Goal: Transaction & Acquisition: Download file/media

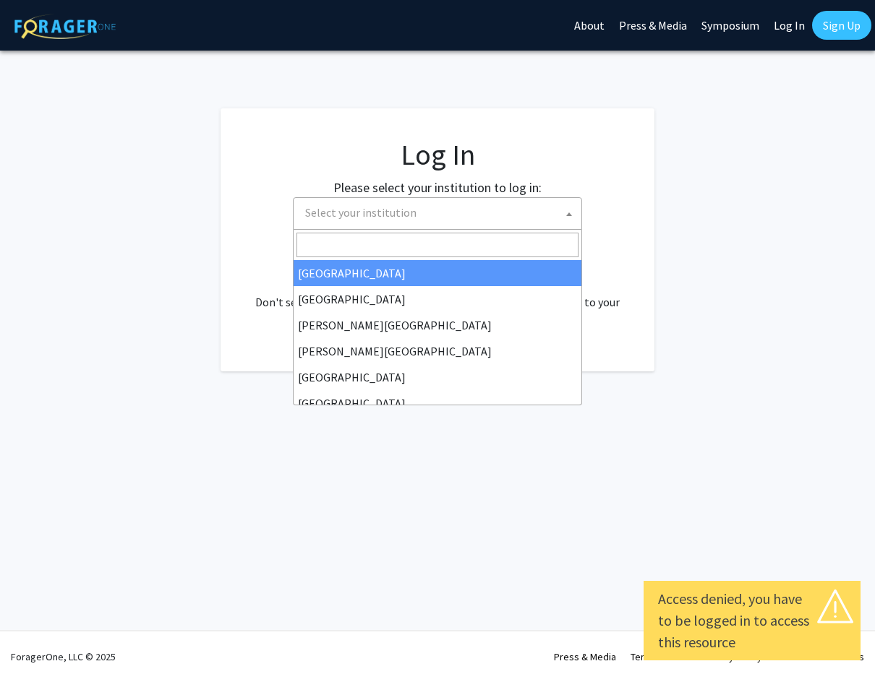
click at [390, 225] on span "Select your institution" at bounding box center [440, 213] width 282 height 30
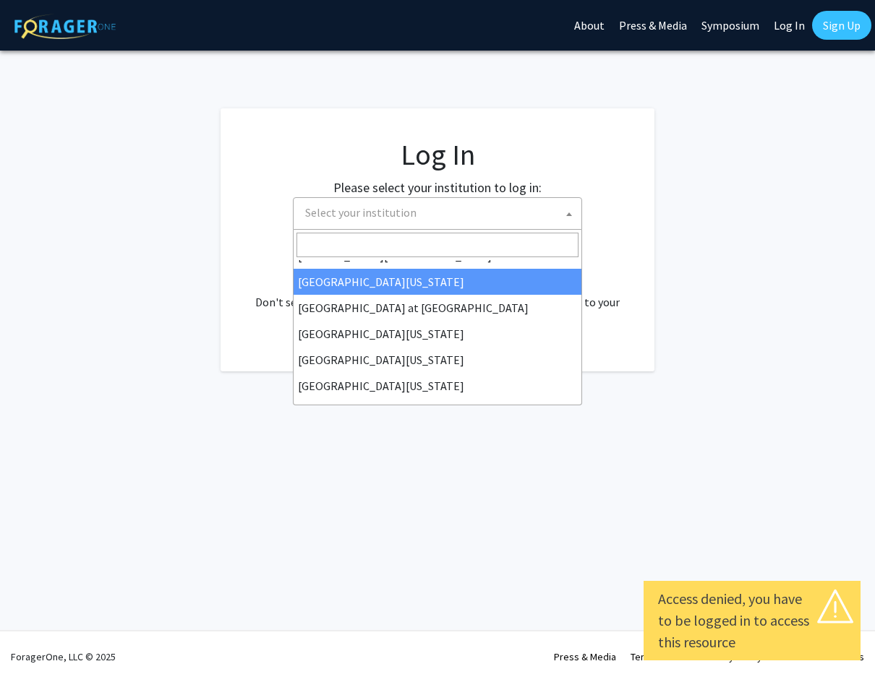
scroll to position [506, 0]
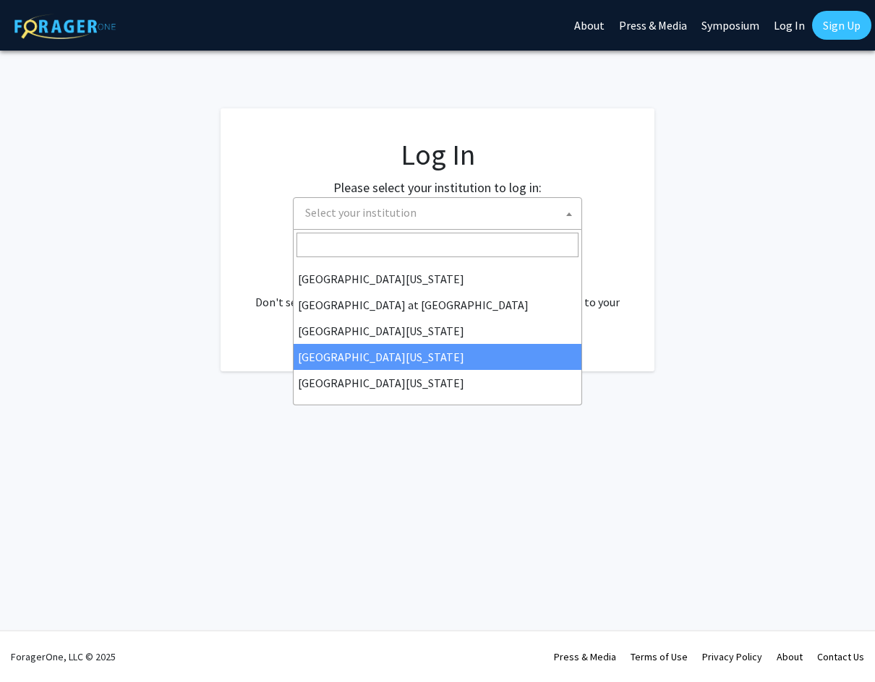
select select "31"
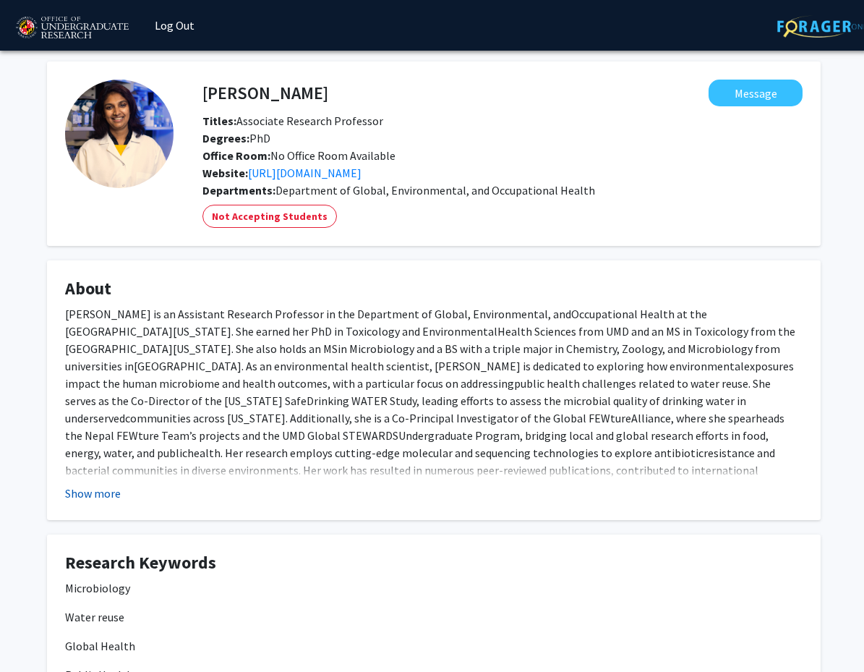
click at [112, 495] on button "Show more" at bounding box center [93, 492] width 56 height 17
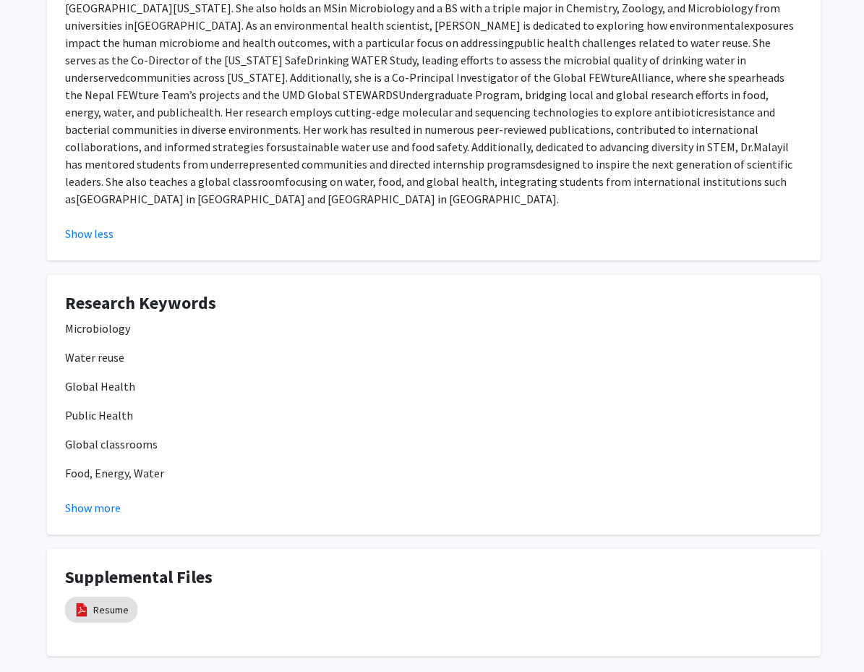
scroll to position [398, 0]
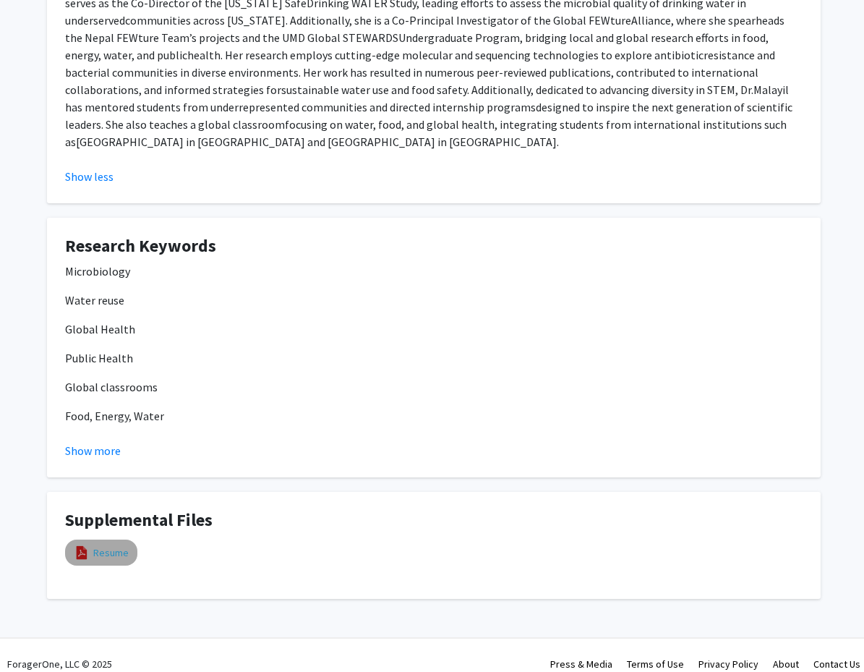
click at [117, 545] on link "Resume" at bounding box center [110, 552] width 35 height 15
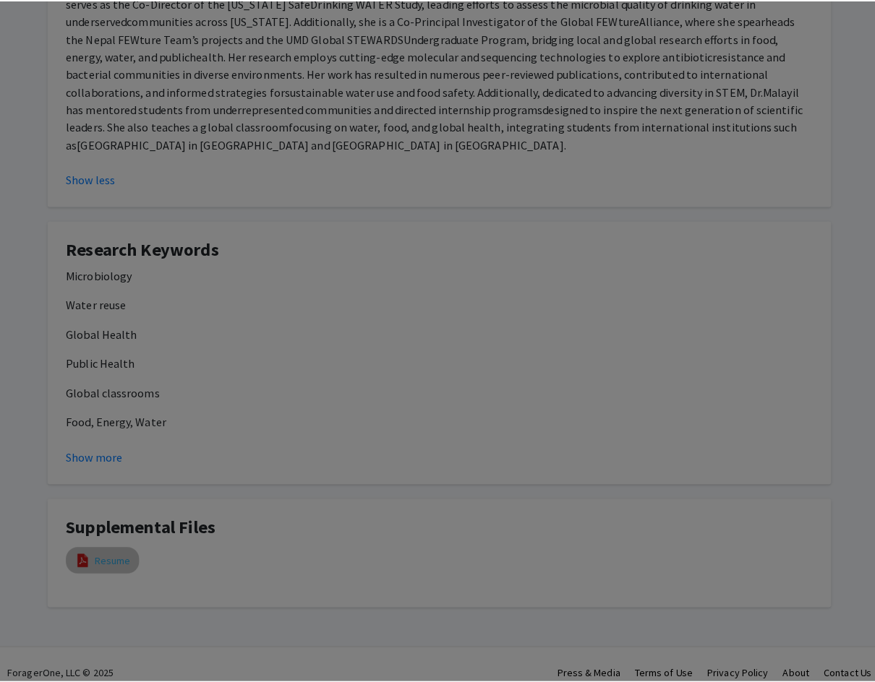
scroll to position [387, 0]
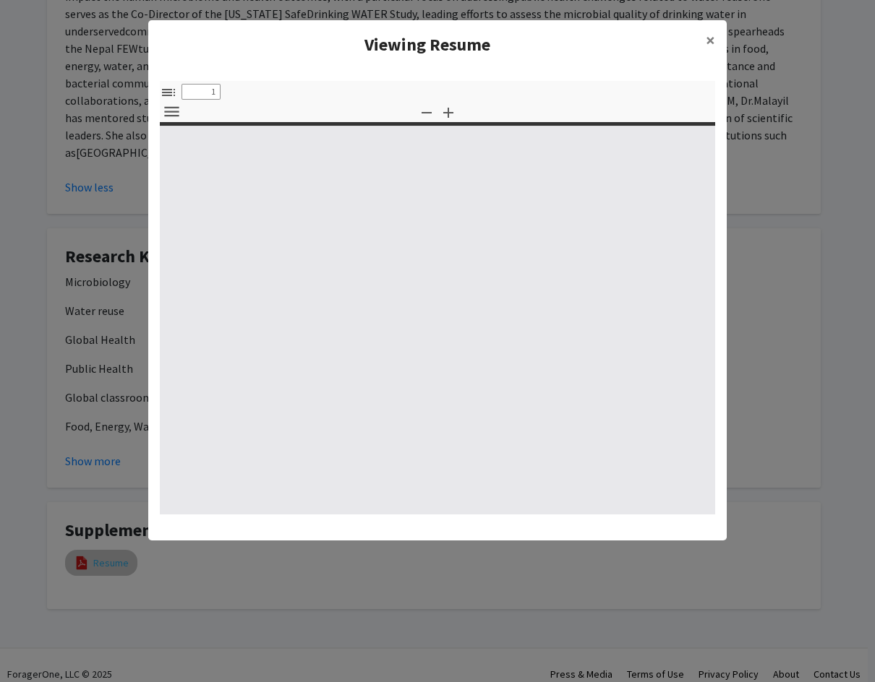
select select "custom"
type input "0"
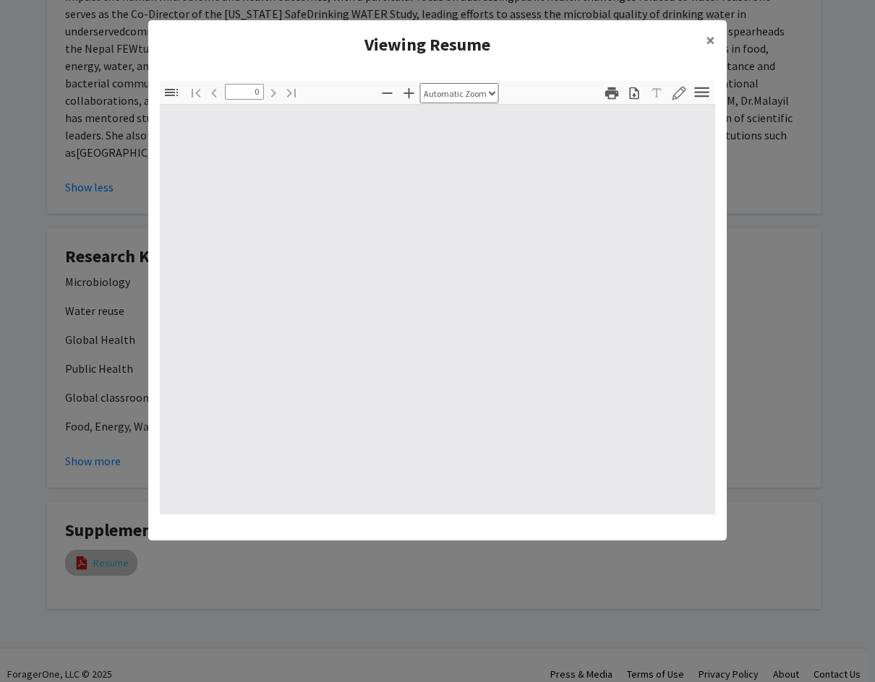
select select "custom"
type input "1"
select select "auto"
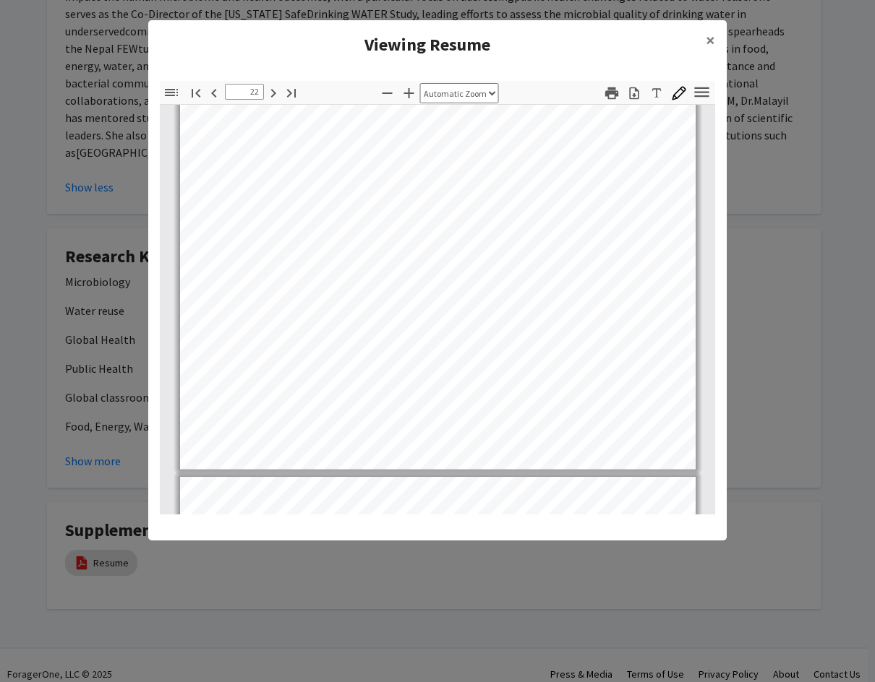
scroll to position [14487, 0]
type input "23"
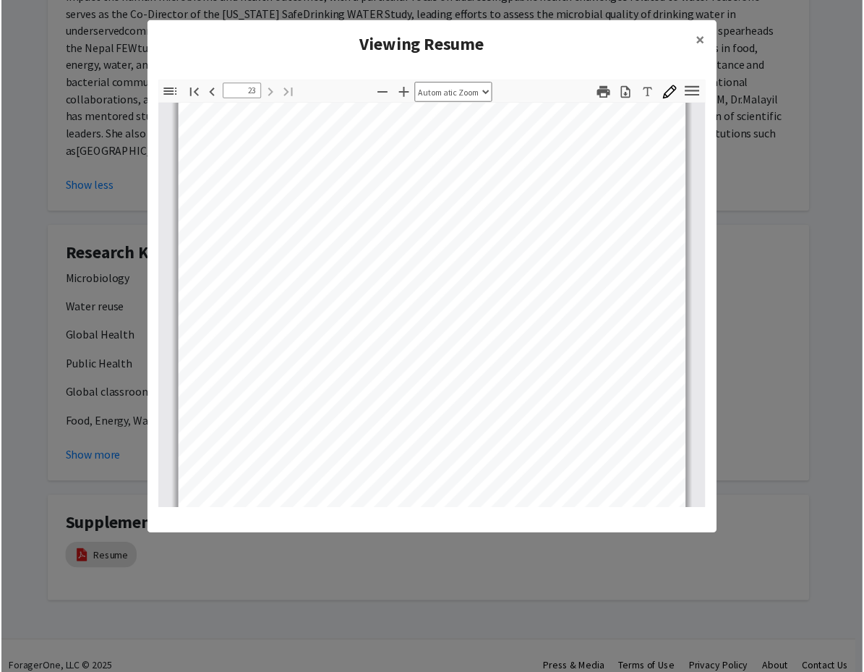
scroll to position [14962, 0]
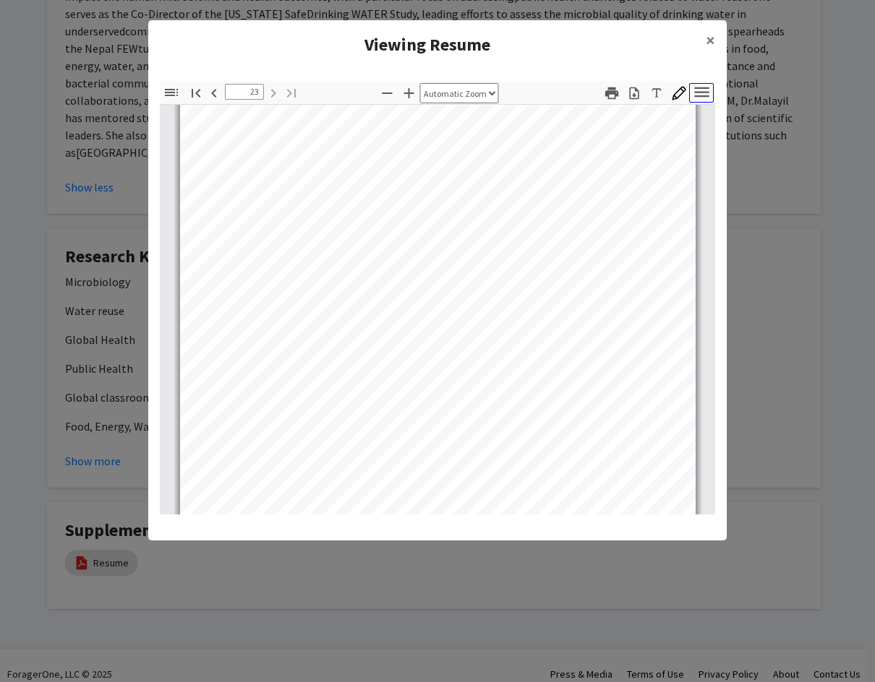
click at [698, 93] on icon "button" at bounding box center [702, 92] width 20 height 20
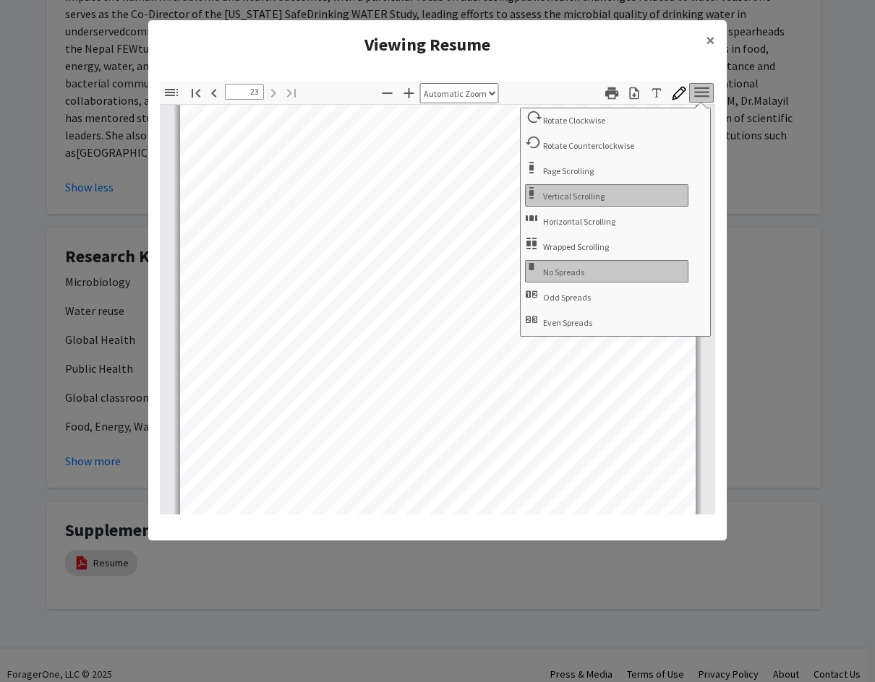
click at [670, 56] on h4 "Viewing Resume" at bounding box center [427, 45] width 534 height 26
click at [634, 97] on icon "button" at bounding box center [634, 93] width 14 height 14
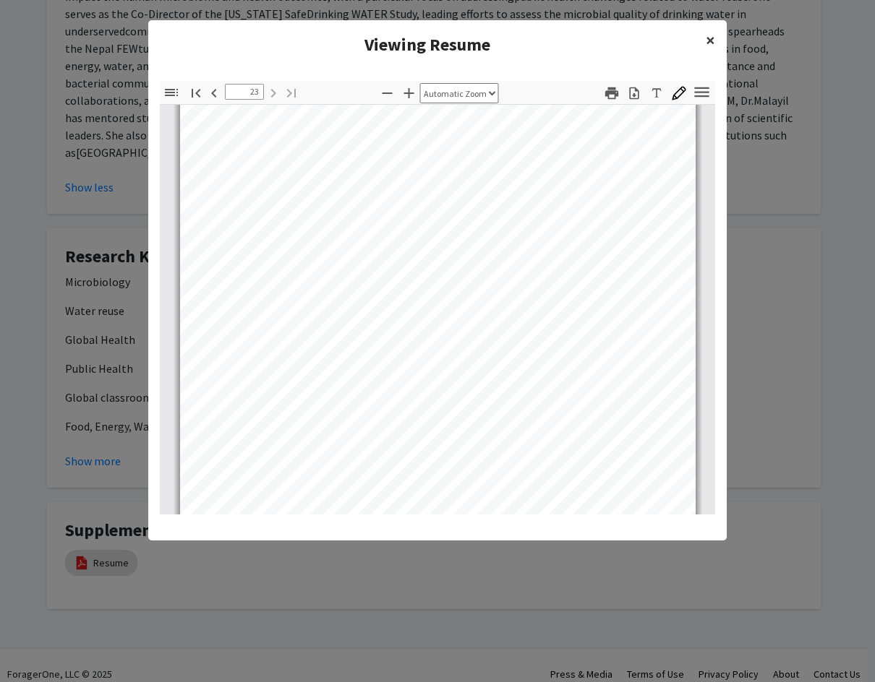
click at [712, 39] on span "×" at bounding box center [710, 40] width 9 height 22
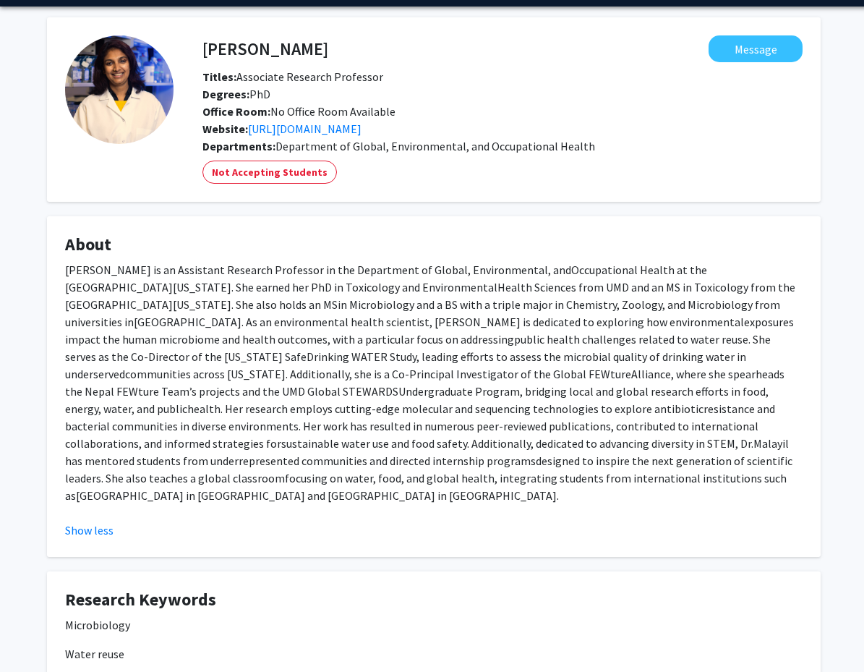
scroll to position [0, 0]
